Goal: Task Accomplishment & Management: Manage account settings

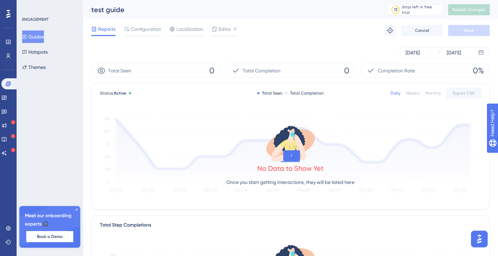
click at [43, 33] on button "Guides" at bounding box center [33, 36] width 22 height 12
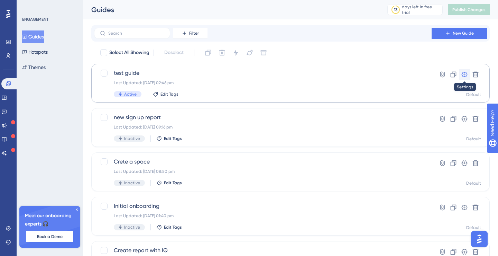
click at [467, 73] on icon at bounding box center [464, 74] width 7 height 7
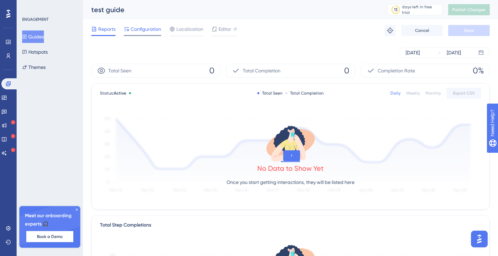
click at [146, 29] on span "Configuration" at bounding box center [146, 29] width 30 height 8
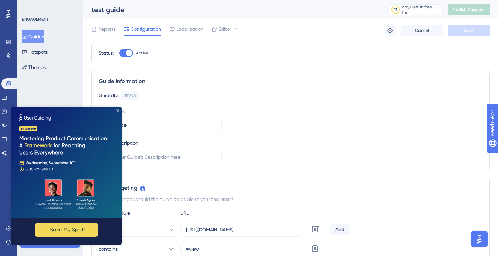
click at [116, 109] on icon "Close Preview" at bounding box center [117, 110] width 3 height 3
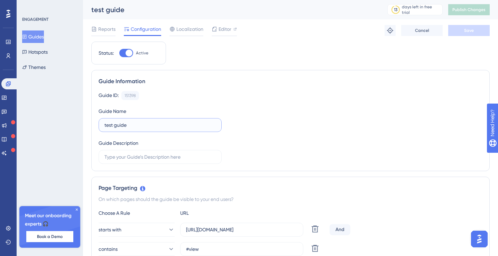
click at [153, 126] on input "test guide" at bounding box center [159, 125] width 111 height 8
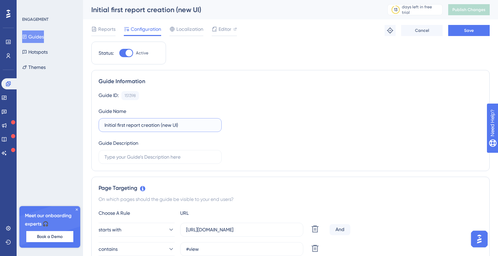
type input "Initial first report creation (new UI)"
click at [247, 112] on div "Guide ID: 151398 Copy Guide Name Initial first report creation (new UI) Guide D…" at bounding box center [291, 127] width 384 height 73
click at [477, 33] on button "Save" at bounding box center [469, 30] width 42 height 11
click at [41, 39] on button "Guides" at bounding box center [33, 36] width 22 height 12
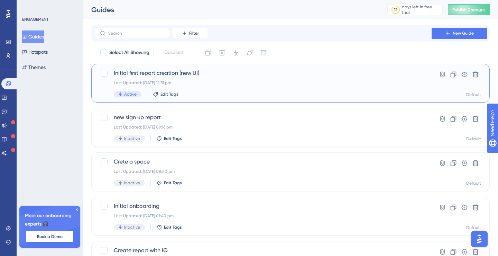
click at [131, 72] on span "Initial first report creation (new UI)" at bounding box center [263, 73] width 298 height 8
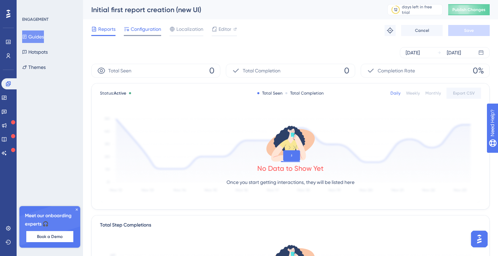
click at [137, 33] on span "Configuration" at bounding box center [146, 29] width 30 height 8
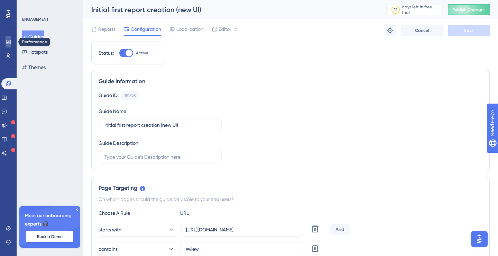
click at [6, 43] on icon at bounding box center [8, 42] width 4 height 4
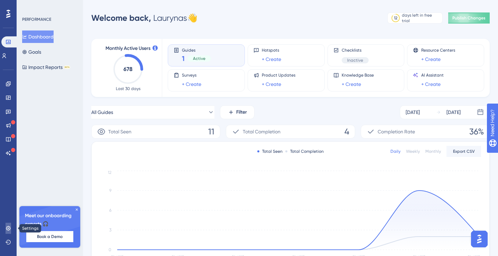
click at [9, 225] on icon at bounding box center [9, 228] width 6 height 6
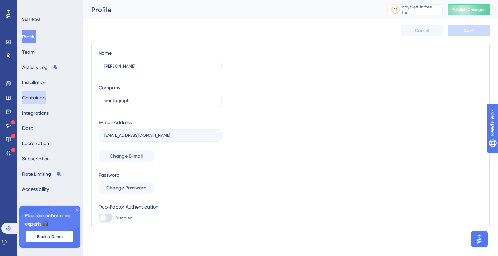
click at [42, 102] on button "Containers" at bounding box center [34, 97] width 24 height 12
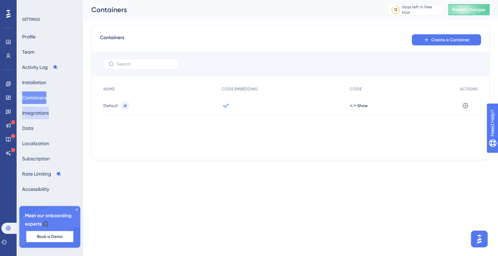
click at [39, 117] on button "Integrations" at bounding box center [35, 113] width 27 height 12
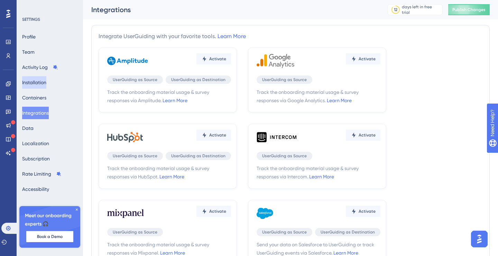
click at [43, 80] on button "Installation" at bounding box center [34, 82] width 24 height 12
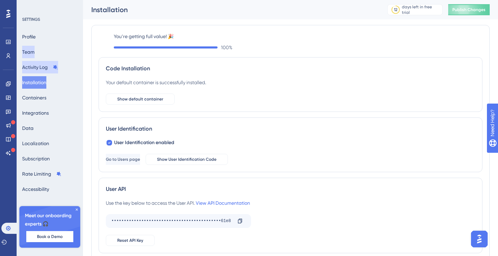
drag, startPoint x: 40, startPoint y: 67, endPoint x: 40, endPoint y: 53, distance: 14.2
click at [40, 67] on button "Activity Log" at bounding box center [40, 67] width 36 height 12
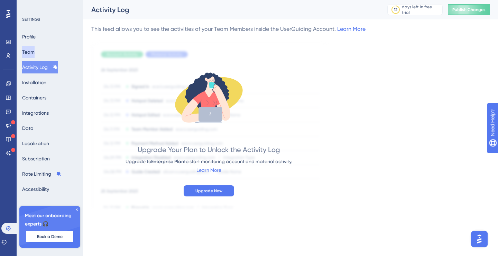
click at [35, 48] on button "Team" at bounding box center [28, 52] width 12 height 12
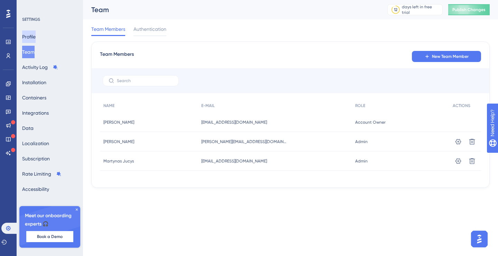
click at [36, 40] on button "Profile" at bounding box center [28, 36] width 13 height 12
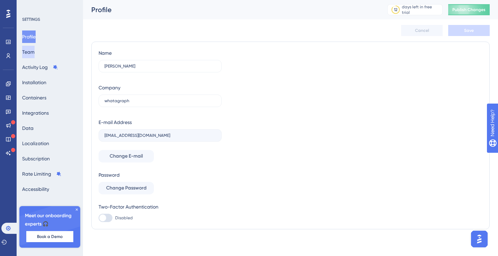
click at [35, 48] on button "Team" at bounding box center [28, 52] width 12 height 12
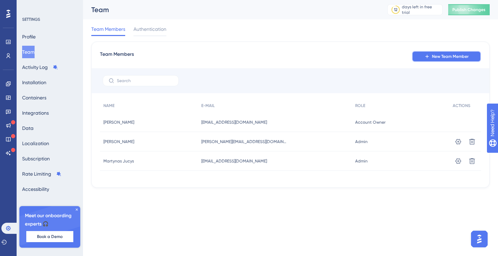
click at [452, 60] on button "New Team Member" at bounding box center [446, 56] width 69 height 11
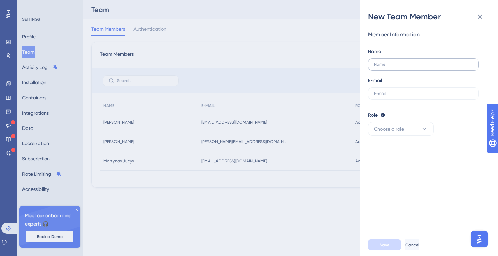
click at [425, 67] on label at bounding box center [423, 64] width 111 height 12
click at [425, 67] on input "text" at bounding box center [422, 64] width 96 height 5
click at [424, 89] on label at bounding box center [423, 93] width 111 height 12
click at [424, 91] on input "text" at bounding box center [423, 93] width 99 height 5
type input "[EMAIL_ADDRESS][DOMAIN_NAME]"
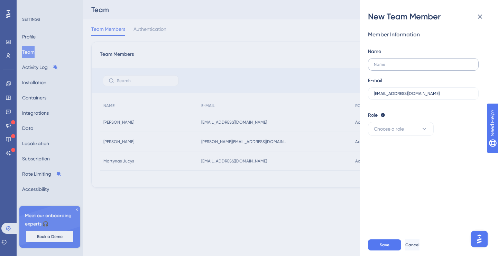
click at [422, 68] on label at bounding box center [423, 64] width 111 height 12
click at [422, 67] on input "text" at bounding box center [423, 64] width 99 height 5
type input "[PERSON_NAME]"
click at [418, 134] on button "Choose a role" at bounding box center [401, 129] width 66 height 14
click at [409, 153] on div "Admin Admin" at bounding box center [401, 150] width 46 height 14
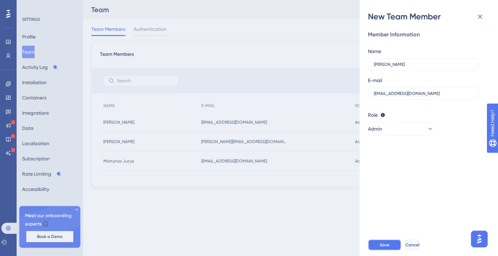
click at [394, 248] on button "Save" at bounding box center [384, 244] width 33 height 11
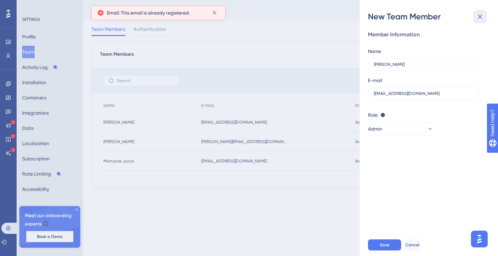
click at [474, 20] on button at bounding box center [480, 17] width 14 height 14
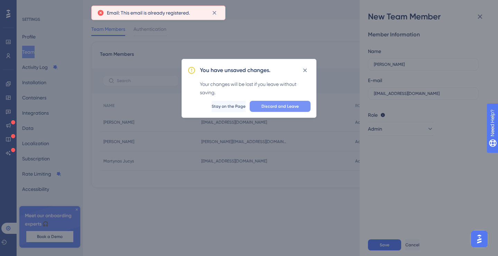
click at [260, 107] on button "Discard and Leave" at bounding box center [280, 106] width 61 height 11
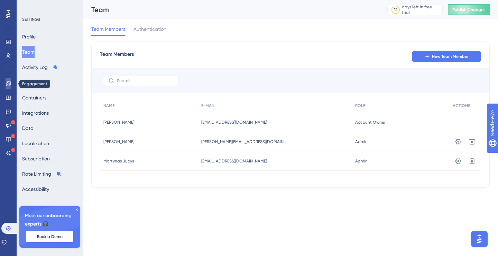
click at [9, 86] on icon at bounding box center [9, 84] width 6 height 6
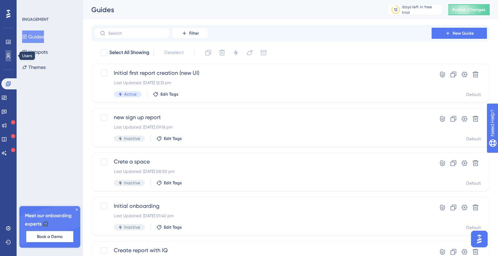
click at [6, 54] on icon at bounding box center [9, 56] width 6 height 6
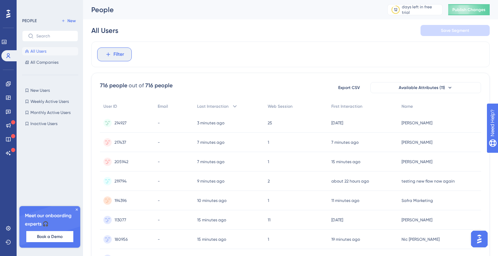
click at [119, 57] on span "Filter" at bounding box center [118, 54] width 11 height 8
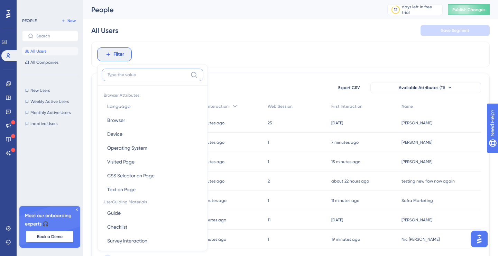
scroll to position [29, 0]
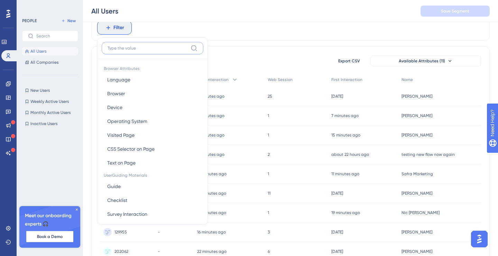
click at [145, 49] on input at bounding box center [148, 48] width 80 height 6
click at [142, 185] on button "Guide Guide" at bounding box center [153, 186] width 102 height 14
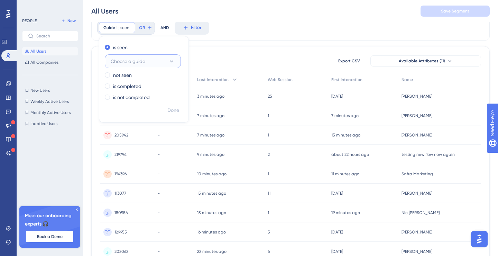
click at [128, 64] on span "Choose a guide" at bounding box center [128, 61] width 35 height 8
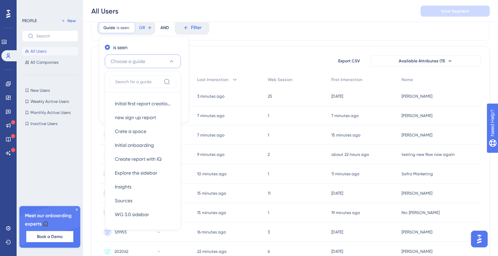
scroll to position [52, 0]
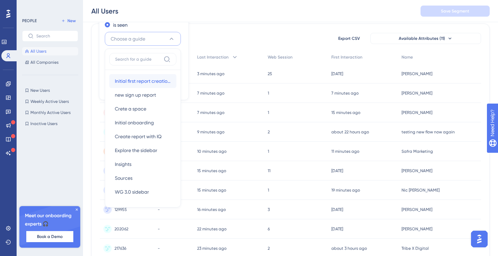
click at [142, 86] on div "Initial first report creation (new UI) Initial first report creation (new UI)" at bounding box center [143, 81] width 56 height 14
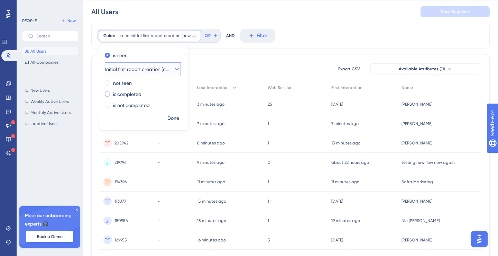
scroll to position [9, 0]
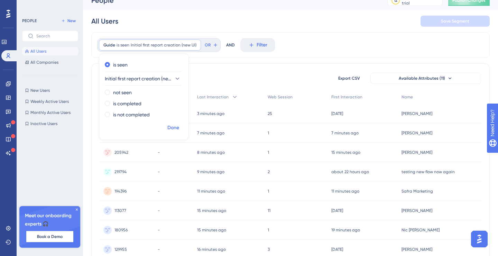
click at [174, 128] on span "Done" at bounding box center [173, 127] width 12 height 8
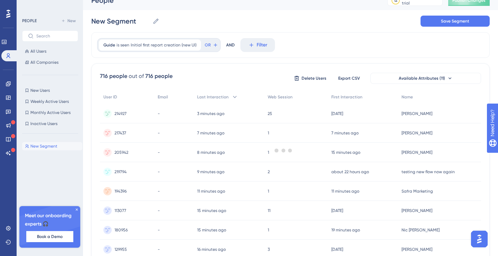
scroll to position [0, 0]
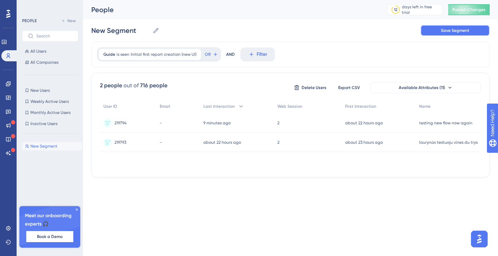
click at [428, 31] on button "Save Segment" at bounding box center [455, 30] width 69 height 11
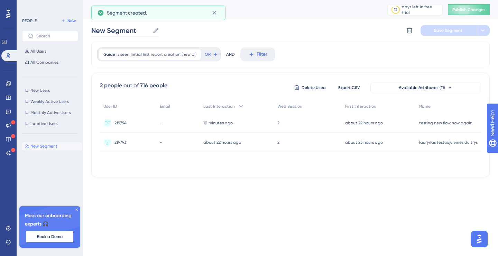
click at [157, 35] on label "New Segment New Segment" at bounding box center [125, 30] width 68 height 12
click at [150, 35] on input "New Segment" at bounding box center [120, 31] width 58 height 10
click at [155, 33] on icon at bounding box center [156, 30] width 7 height 7
click at [150, 33] on input "New Segment" at bounding box center [120, 31] width 58 height 10
click at [155, 33] on icon at bounding box center [156, 30] width 7 height 7
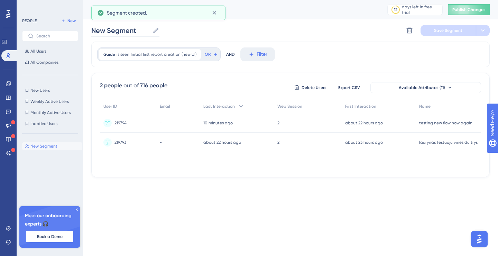
click at [150, 33] on input "New Segment" at bounding box center [120, 31] width 58 height 10
click at [155, 33] on icon at bounding box center [156, 30] width 7 height 7
click at [150, 33] on input "New Segment" at bounding box center [120, 31] width 58 height 10
click at [145, 32] on input "New Segment" at bounding box center [120, 31] width 58 height 10
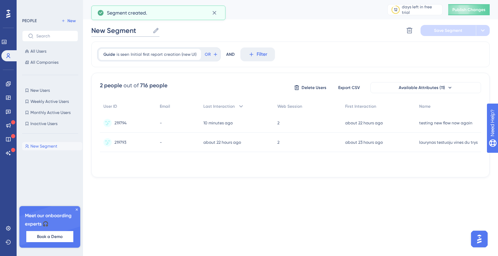
click at [145, 32] on input "New Segment" at bounding box center [120, 31] width 58 height 10
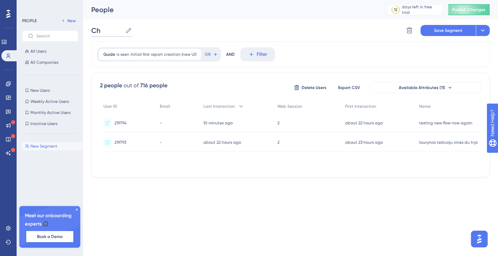
type input "C"
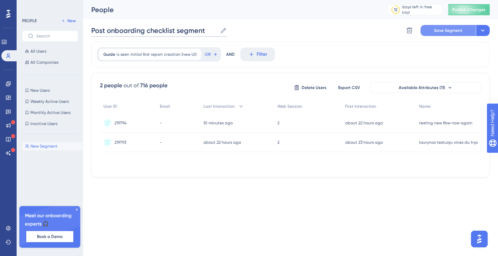
type input "Post onboarding checklist segment"
click at [437, 34] on button "Save Segment" at bounding box center [448, 30] width 55 height 11
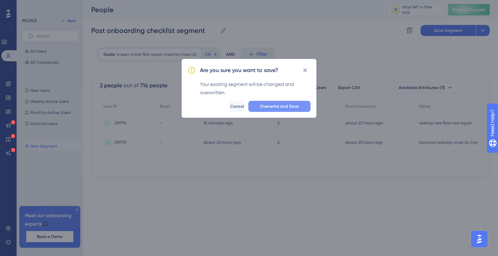
click at [282, 106] on span "Overwrite and Save" at bounding box center [279, 106] width 39 height 6
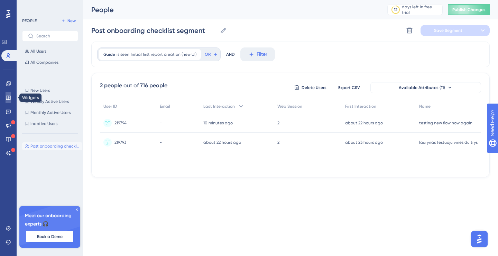
click at [8, 100] on link at bounding box center [9, 97] width 6 height 11
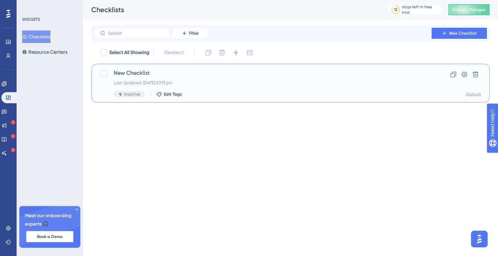
click at [132, 71] on span "New Checklist" at bounding box center [263, 73] width 298 height 8
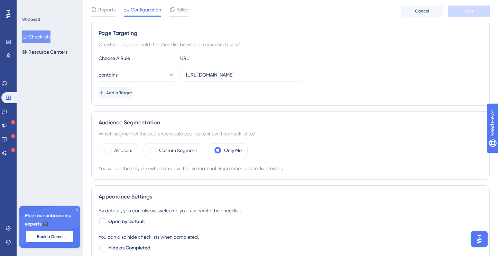
scroll to position [126, 0]
click at [175, 149] on label "Custom Segment" at bounding box center [178, 150] width 38 height 8
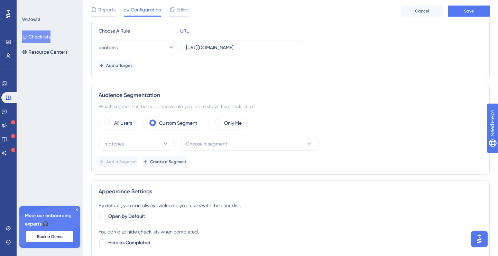
scroll to position [159, 0]
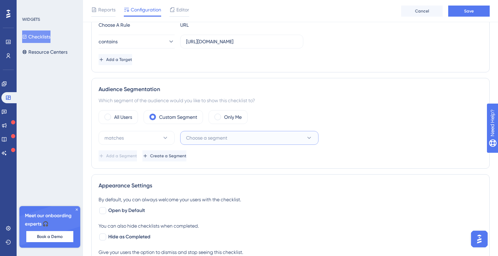
click at [183, 139] on button "Choose a segment" at bounding box center [249, 138] width 138 height 14
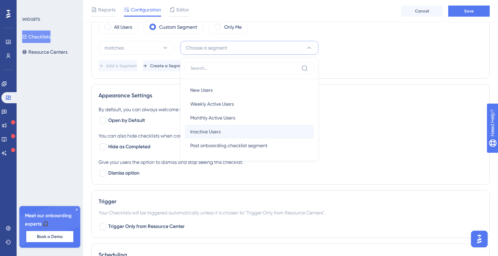
scroll to position [249, 0]
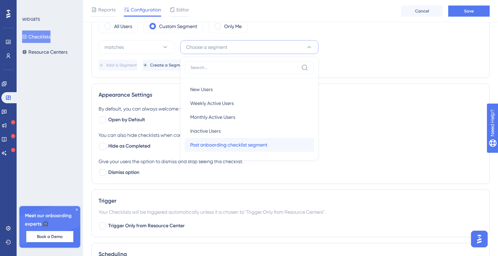
click at [215, 147] on span "Post onboarding checklist segment" at bounding box center [228, 144] width 77 height 8
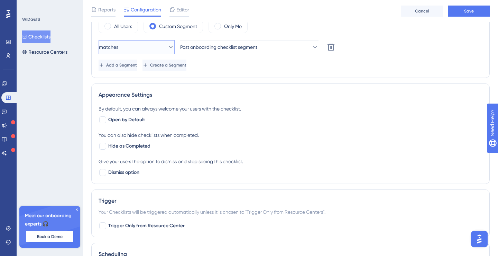
click at [144, 42] on button "matches" at bounding box center [137, 47] width 76 height 14
click at [139, 69] on div "matches matches" at bounding box center [137, 68] width 56 height 14
click at [136, 120] on span "Open by Default" at bounding box center [126, 120] width 37 height 8
checkbox input "true"
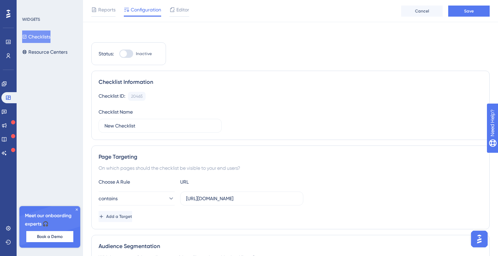
scroll to position [0, 0]
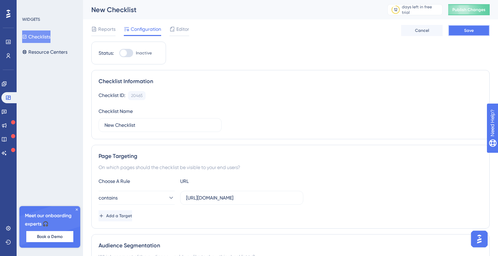
click at [469, 34] on button "Save" at bounding box center [469, 30] width 42 height 11
click at [455, 11] on span "Publish Changes" at bounding box center [468, 10] width 33 height 6
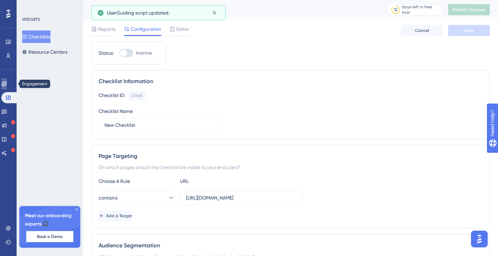
click at [6, 83] on icon at bounding box center [4, 83] width 4 height 4
